Goal: Find specific page/section: Find specific page/section

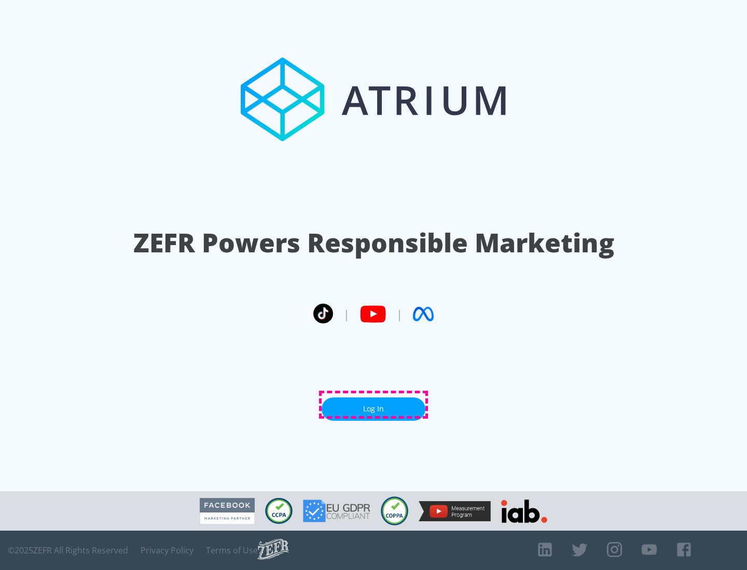
click at [373, 405] on link "Log In" at bounding box center [374, 409] width 104 height 23
